Goal: Navigation & Orientation: Find specific page/section

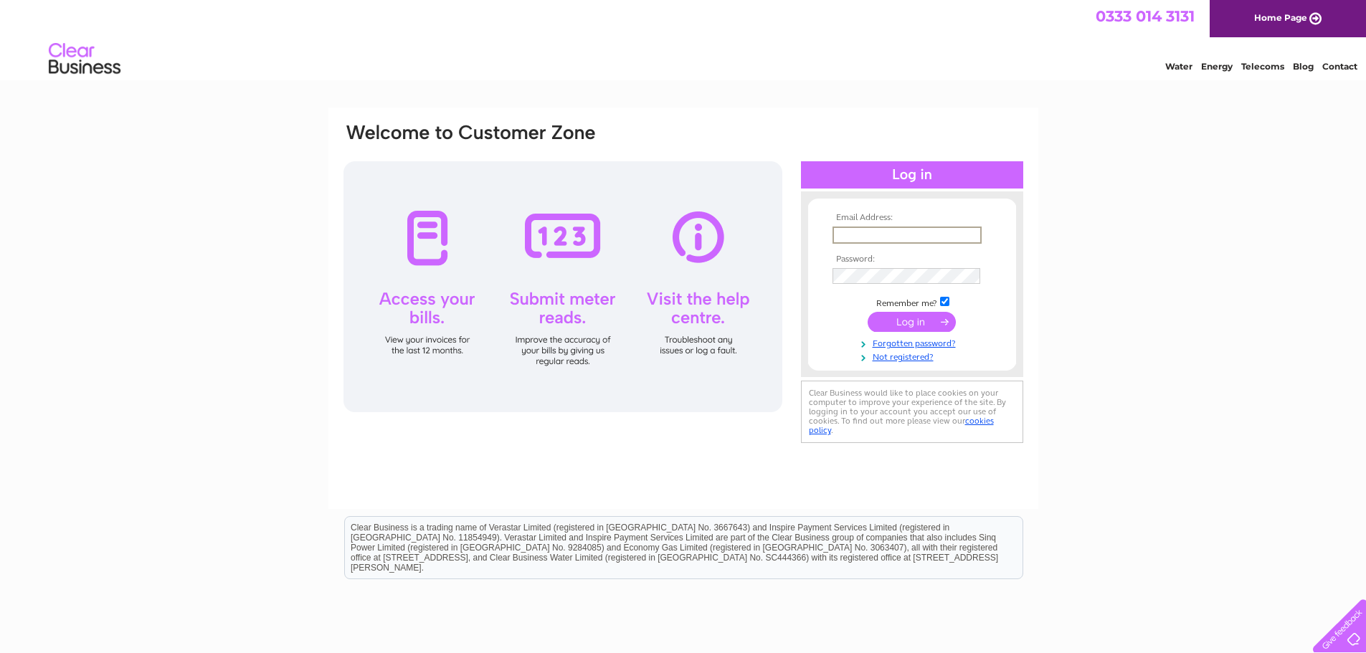
click at [858, 233] on input "text" at bounding box center [907, 235] width 149 height 17
click at [878, 265] on td at bounding box center [912, 274] width 166 height 23
click at [970, 232] on input "suzanne@huntersinteriors.co.uk" at bounding box center [907, 235] width 149 height 17
type input "s"
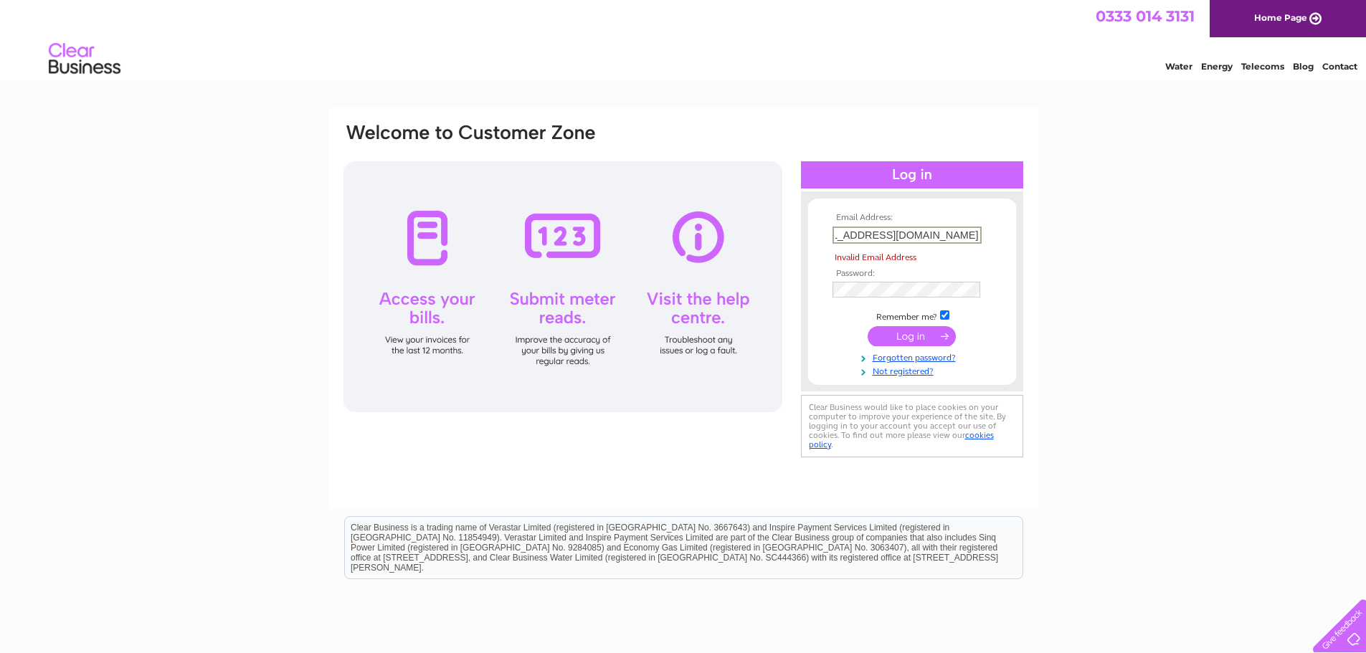
scroll to position [0, 51]
type input "candida@huntersinteriorsofstamford.co.uk"
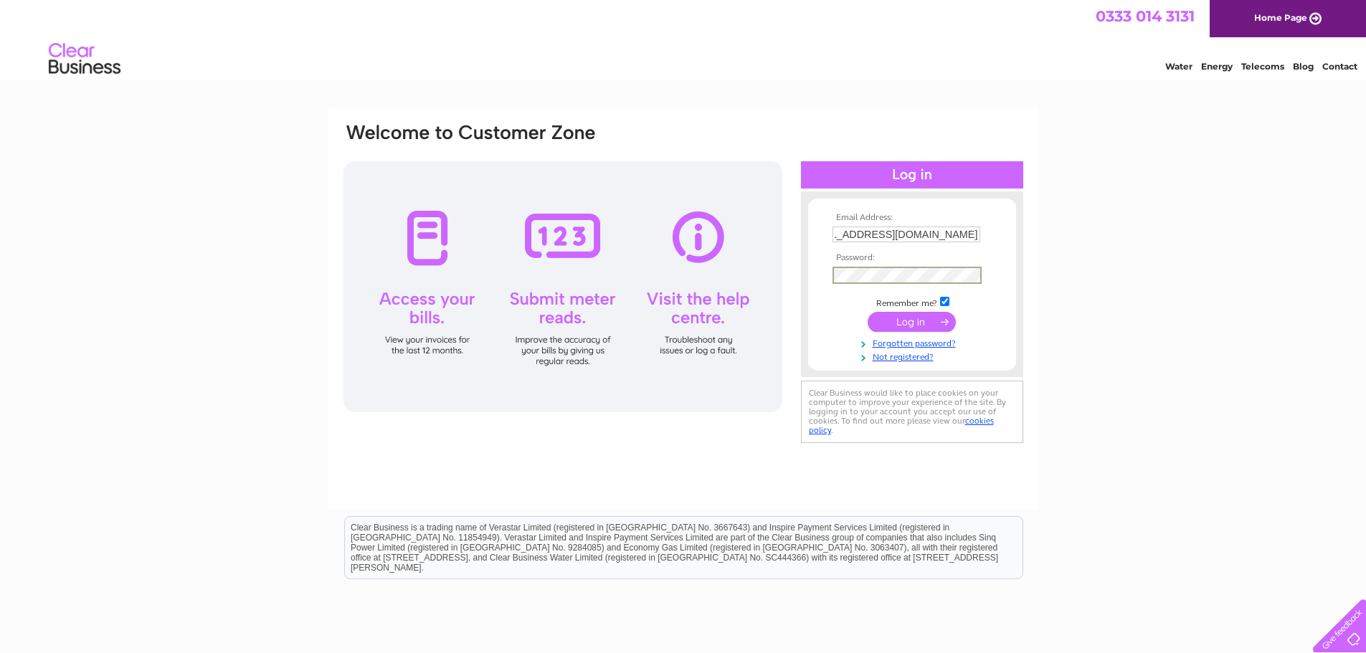
scroll to position [0, 0]
click at [914, 318] on input "submit" at bounding box center [912, 321] width 88 height 20
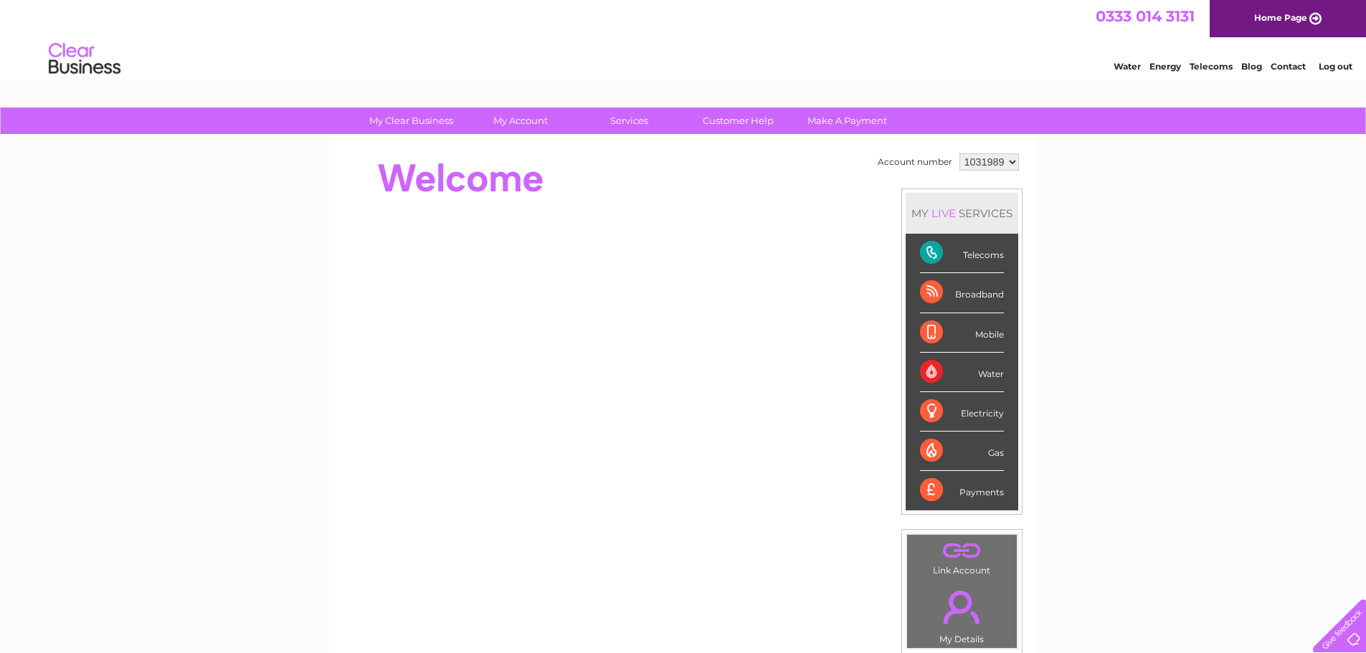
click at [1132, 311] on div "My Clear Business Login Details My Details My Preferences Link Account My Accou…" at bounding box center [683, 511] width 1366 height 806
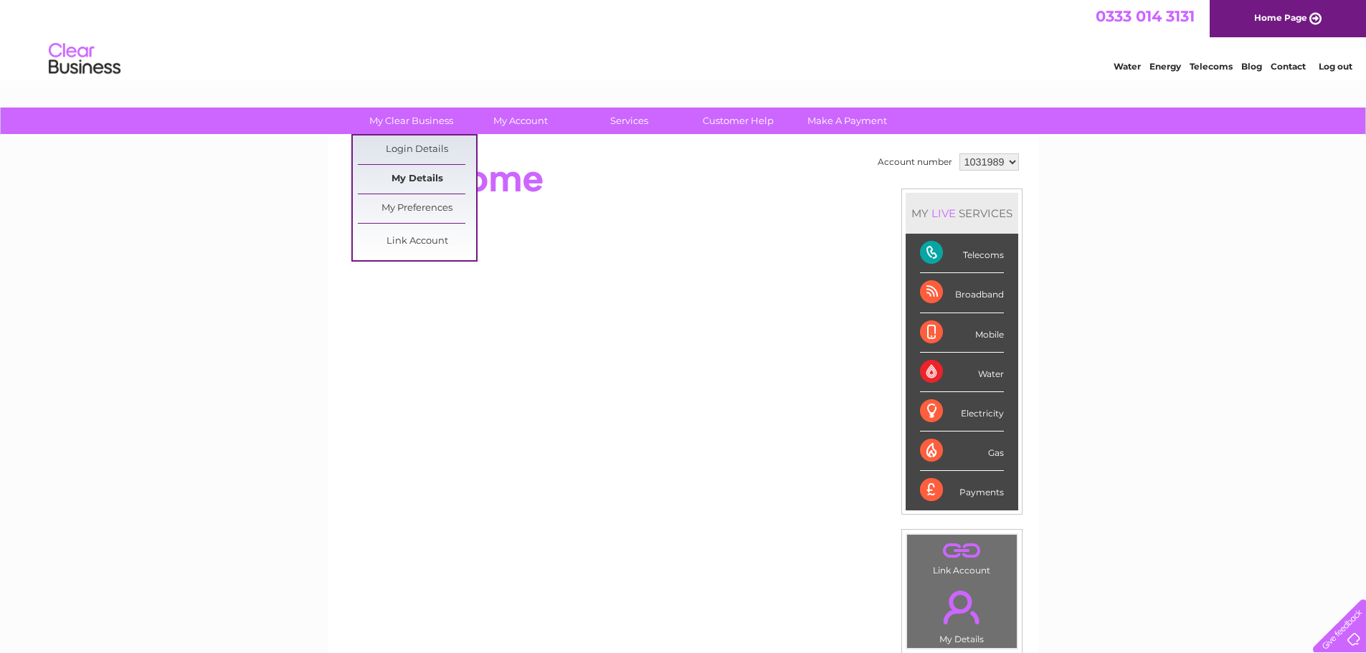
click at [412, 174] on link "My Details" at bounding box center [417, 179] width 118 height 29
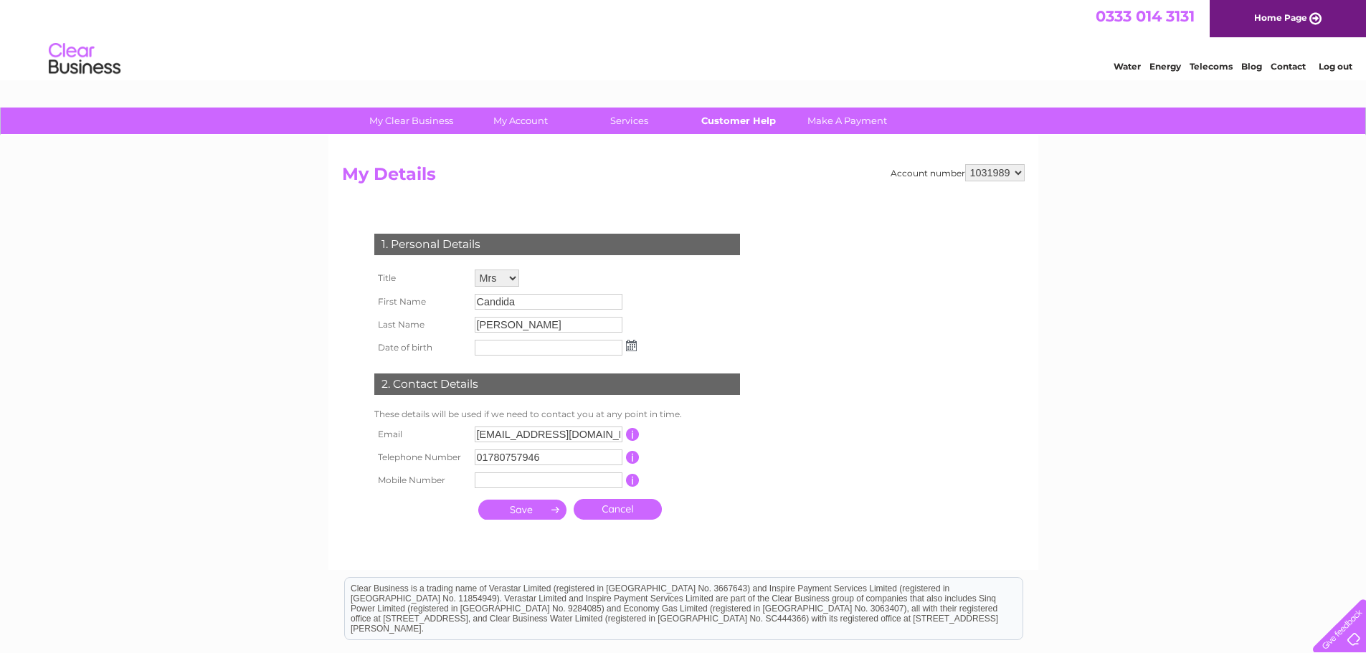
click at [729, 121] on link "Customer Help" at bounding box center [738, 121] width 118 height 27
